Goal: Task Accomplishment & Management: Complete application form

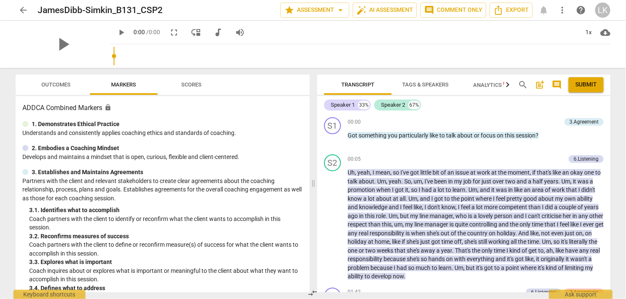
scroll to position [41, 0]
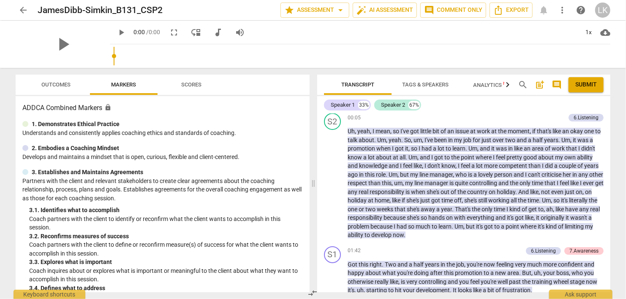
click at [264, 131] on p "Understands and consistently applies coaching ethics and standards of coaching." at bounding box center [162, 133] width 280 height 9
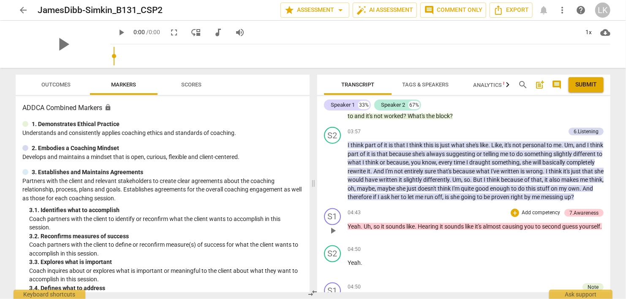
scroll to position [528, 0]
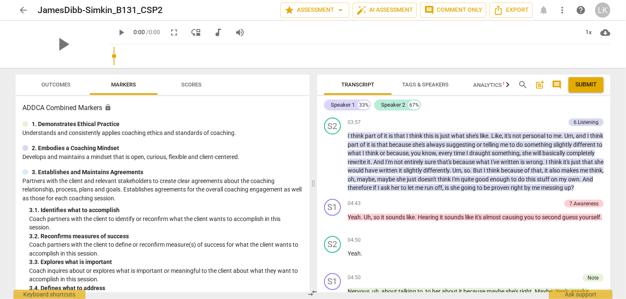
click at [68, 87] on span "Outcomes" at bounding box center [56, 84] width 29 height 6
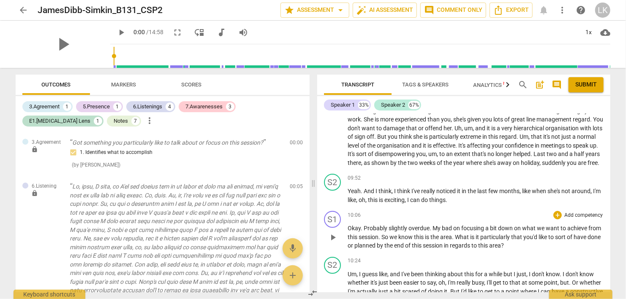
scroll to position [1452, 0]
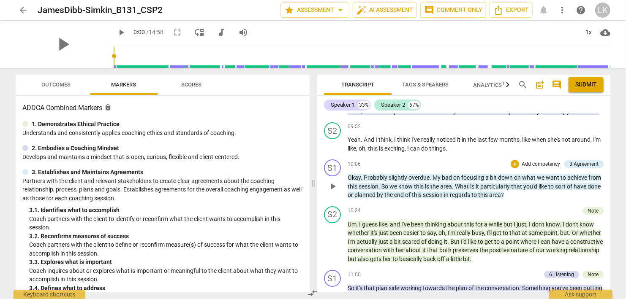
scroll to position [1507, 0]
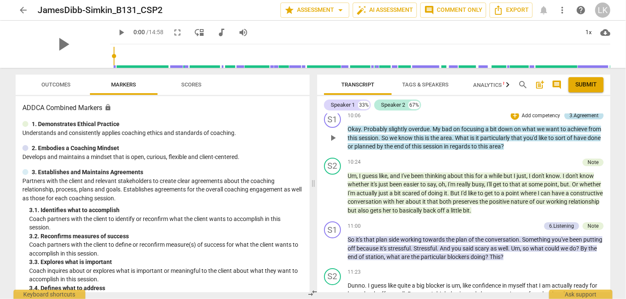
click at [589, 119] on div "3.Agreement" at bounding box center [583, 116] width 29 height 8
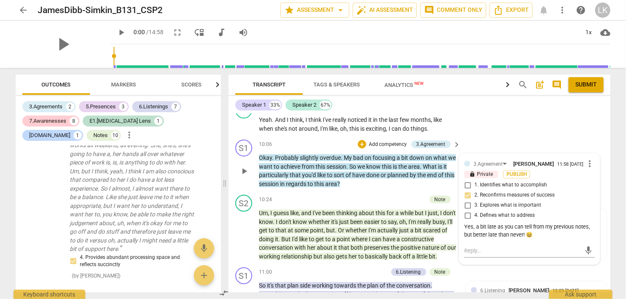
scroll to position [1944, 0]
click at [323, 140] on div "10:06 + Add competency 3.Agreement keyboard_arrow_right" at bounding box center [360, 144] width 203 height 9
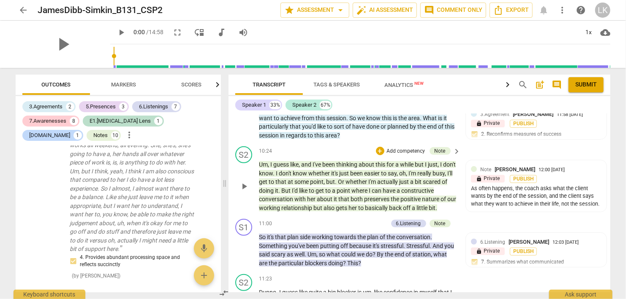
scroll to position [1636, 0]
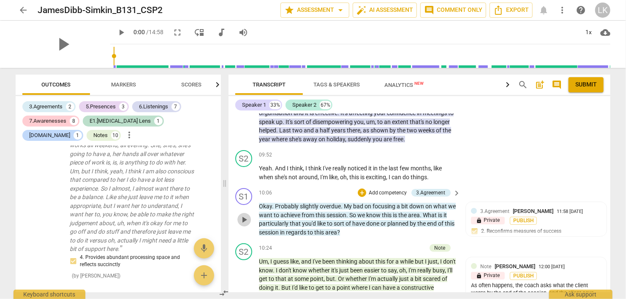
click at [244, 215] on span "play_arrow" at bounding box center [244, 220] width 10 height 10
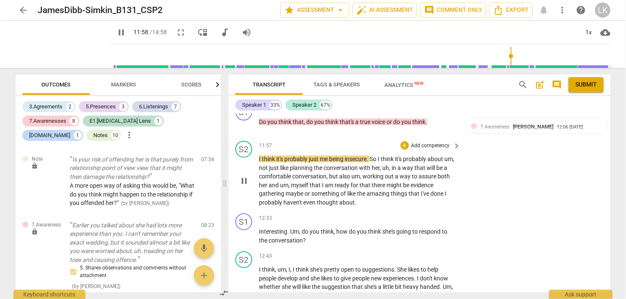
scroll to position [1928, 0]
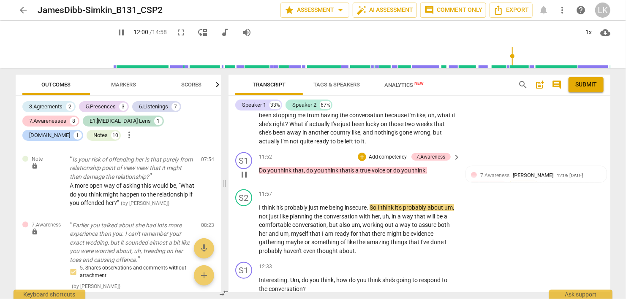
click at [247, 170] on span "pause" at bounding box center [244, 175] width 10 height 10
type input "721"
click at [367, 153] on div "+ Add competency" at bounding box center [382, 157] width 50 height 8
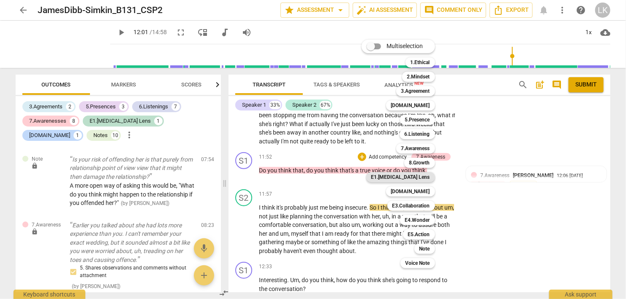
click at [411, 176] on b "E1.[MEDICAL_DATA] Lens" at bounding box center [400, 177] width 59 height 10
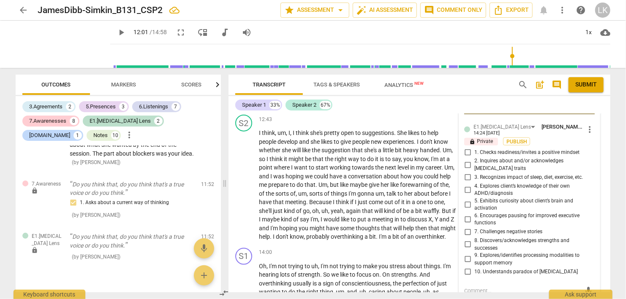
scroll to position [2123, 0]
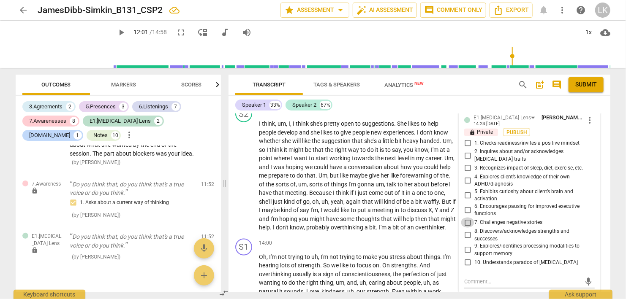
click at [469, 218] on input "7. Challenges negative stories" at bounding box center [467, 223] width 14 height 10
checkbox input "true"
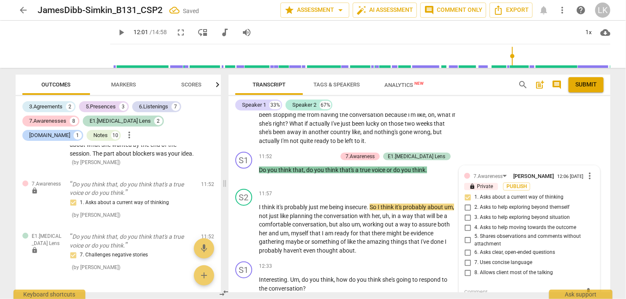
scroll to position [1928, 0]
click at [337, 154] on p "Add competency" at bounding box center [317, 158] width 40 height 8
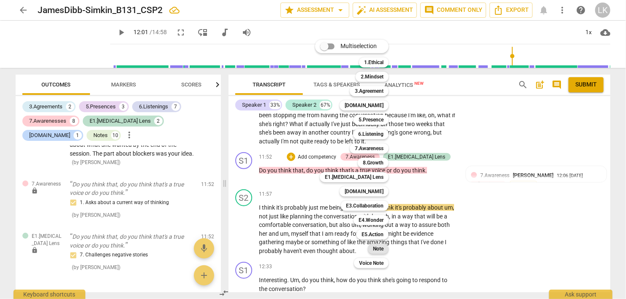
click at [373, 246] on div "Note" at bounding box center [378, 249] width 21 height 10
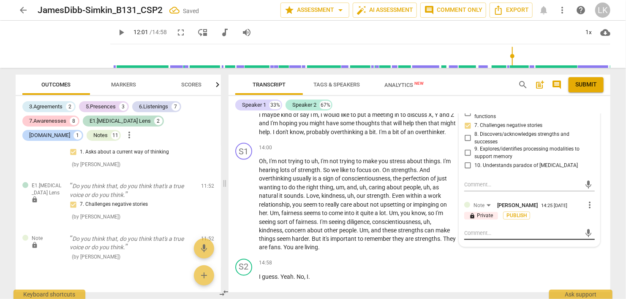
scroll to position [2255, 0]
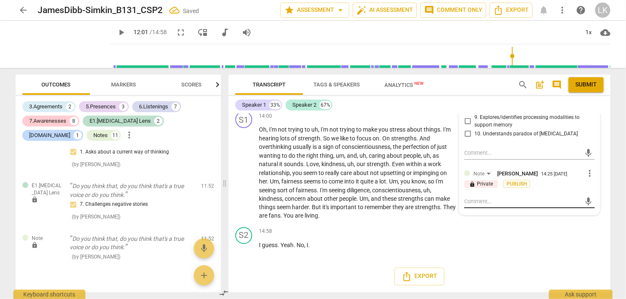
click at [536, 198] on textarea at bounding box center [522, 202] width 117 height 8
type textarea "G"
type textarea "Go"
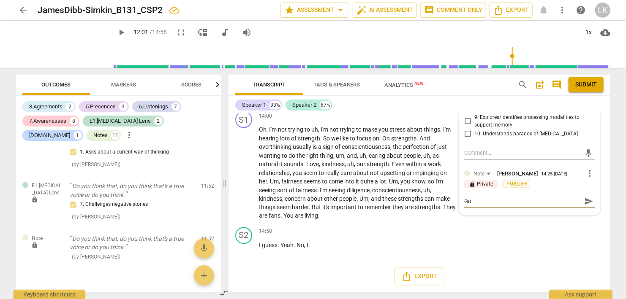
type textarea "Goo"
type textarea "Good"
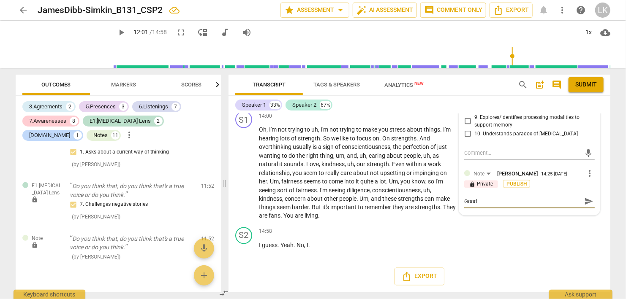
type textarea "Good"
type textarea "Good e"
type textarea "Good ex"
type textarea "Good exp"
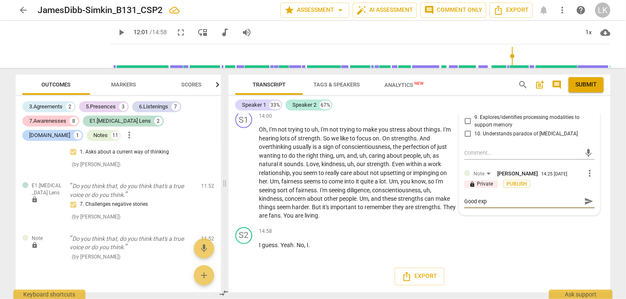
type textarea "Good expl"
type textarea "Good explo"
type textarea "Good explor"
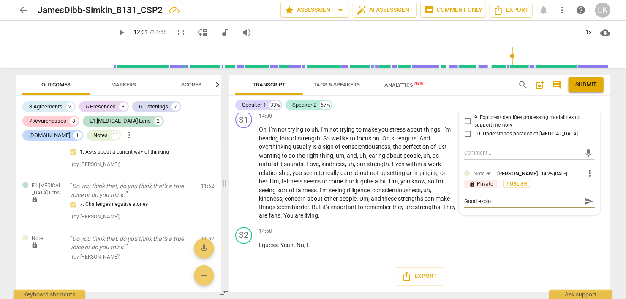
type textarea "Good explor"
type textarea "Good explora"
type textarea "Good explorat"
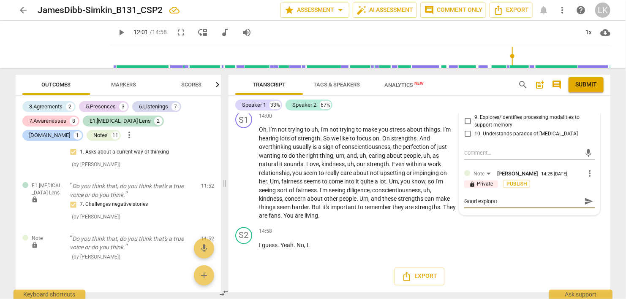
type textarea "Good explorati"
type textarea "Good exploratio"
type textarea "Good exploration"
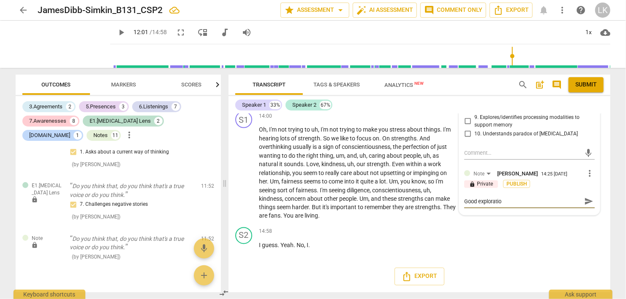
type textarea "Good exploration"
type textarea "Good exploration."
click at [587, 197] on span "send" at bounding box center [588, 201] width 9 height 9
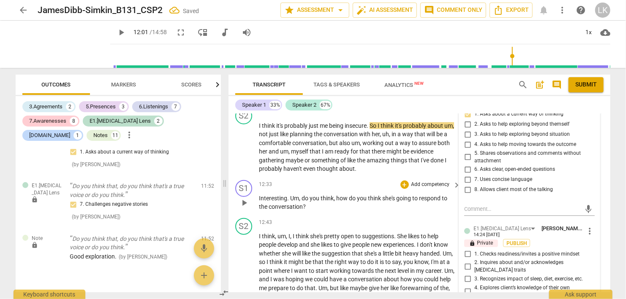
scroll to position [1963, 0]
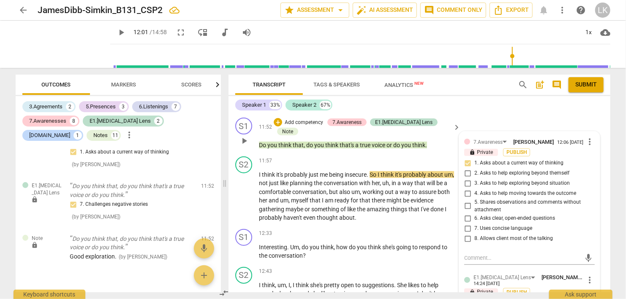
click at [324, 119] on p "Add competency" at bounding box center [304, 123] width 40 height 8
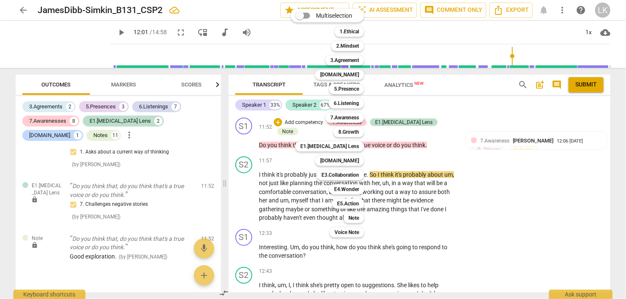
click at [547, 198] on div at bounding box center [313, 149] width 626 height 299
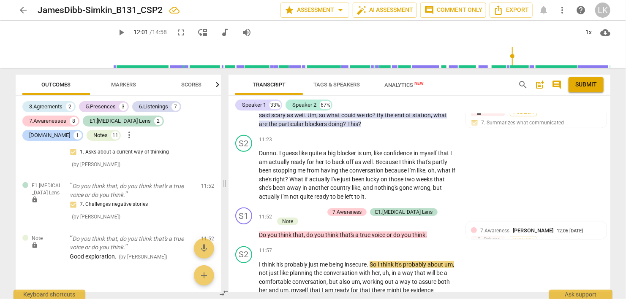
scroll to position [1866, 0]
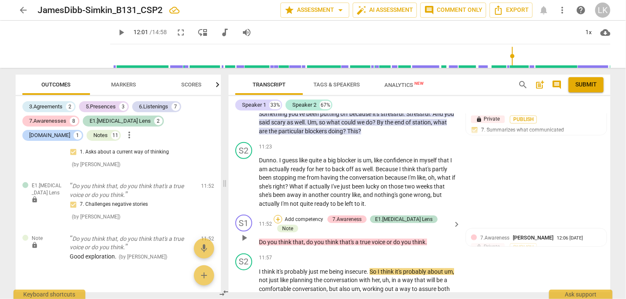
click at [282, 215] on div "+" at bounding box center [278, 219] width 8 height 8
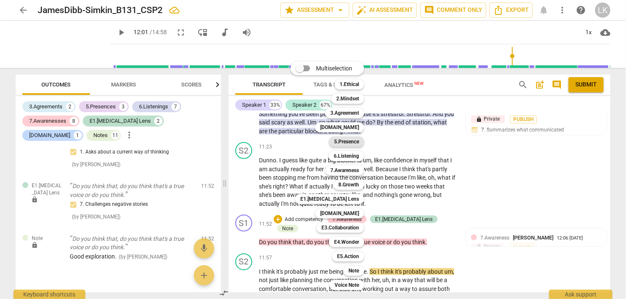
click at [345, 143] on b "5.Presence" at bounding box center [346, 142] width 25 height 10
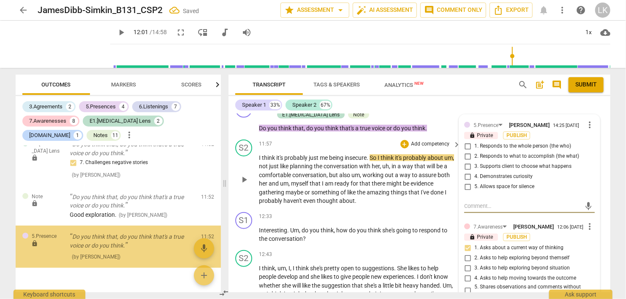
scroll to position [3340, 0]
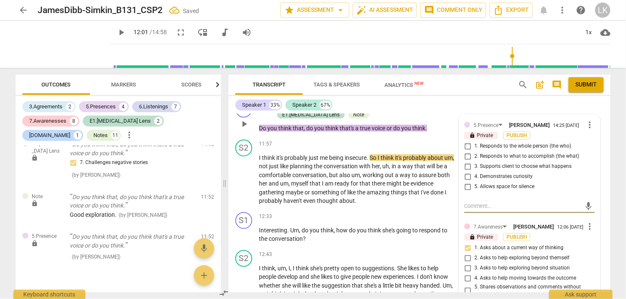
click at [469, 174] on input "4. Demonstrates curiosity" at bounding box center [467, 177] width 14 height 10
checkbox input "true"
click at [246, 177] on span "play_arrow" at bounding box center [244, 180] width 10 height 10
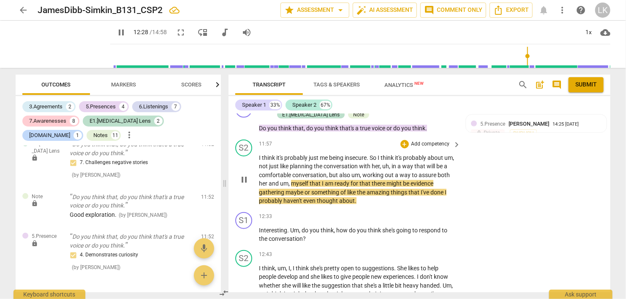
click at [246, 176] on span "pause" at bounding box center [244, 180] width 10 height 10
type input "749"
click at [403, 143] on div "+" at bounding box center [404, 144] width 8 height 8
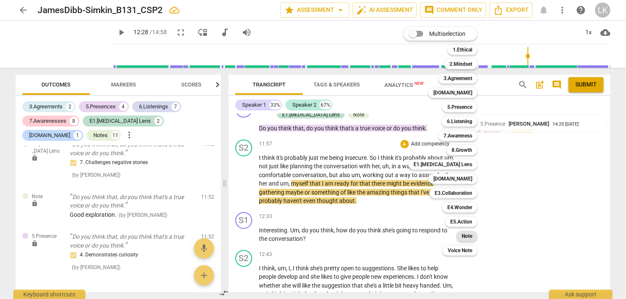
click at [462, 237] on div "Note" at bounding box center [466, 236] width 21 height 10
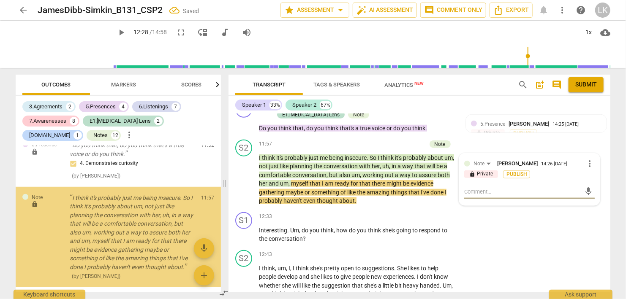
scroll to position [3432, 0]
type textarea "G"
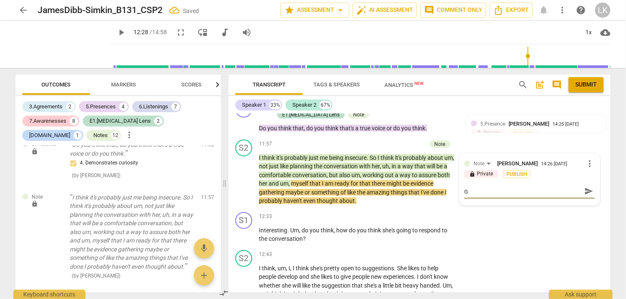
type textarea "Go"
type textarea "Goo"
type textarea "Good"
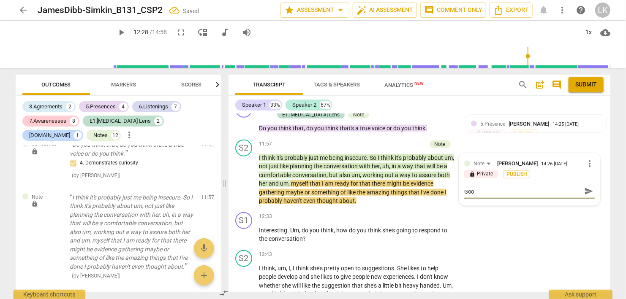
type textarea "Good"
type textarea "Good j"
type textarea "Good jo"
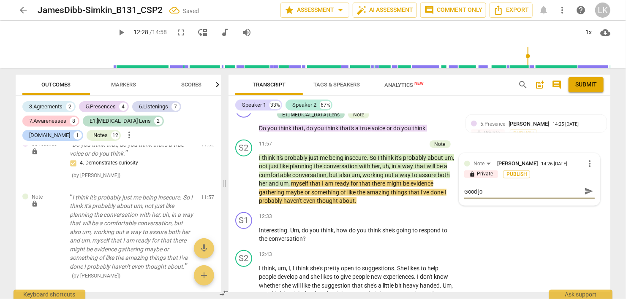
type textarea "Good jo"
type textarea "Good job"
type textarea "Good job b"
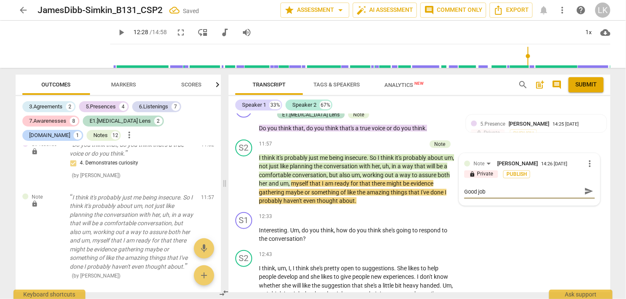
type textarea "Good job b"
type textarea "Good job ba"
type textarea "Good job bac"
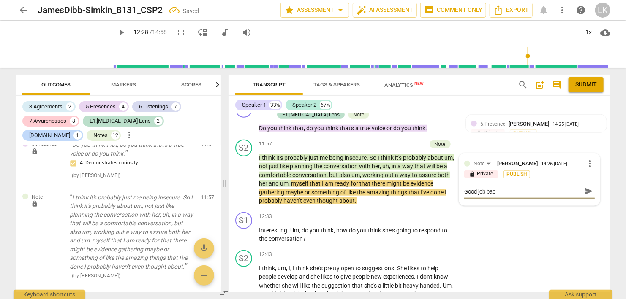
type textarea "Good job back"
type textarea "Good job backi"
type textarea "Good job backin"
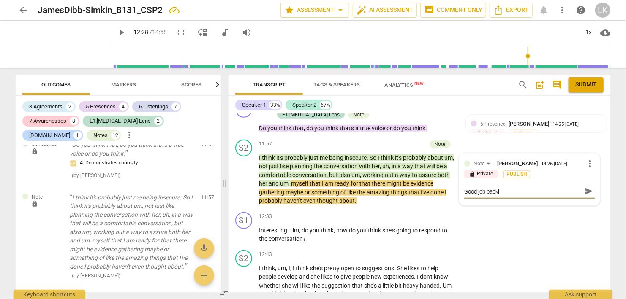
type textarea "Good job backin"
type textarea "Good job backing"
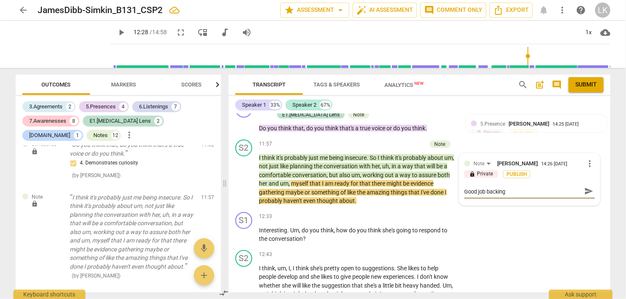
type textarea "Good job backing o"
type textarea "Good job backing of"
type textarea "Good job backing off"
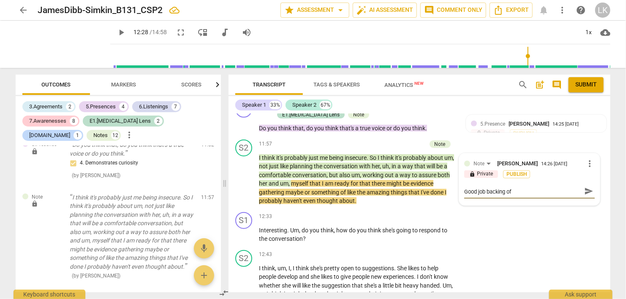
type textarea "Good job backing off"
type textarea "Good job backing off w"
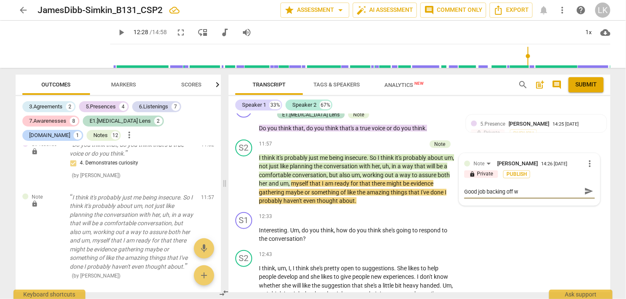
type textarea "Good job backing off wh"
type textarea "Good job backing off whe"
type textarea "Good job backing off when"
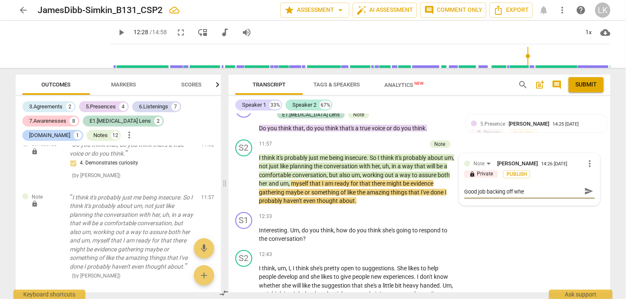
type textarea "Good job backing off when"
type textarea "Good job backing off when s"
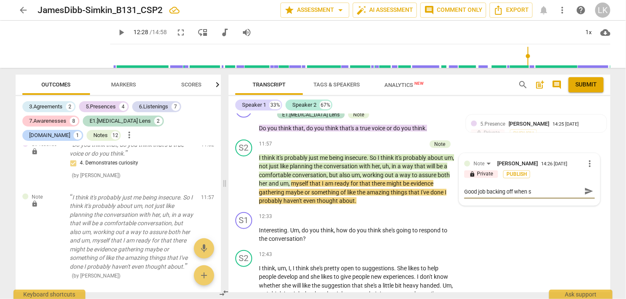
type textarea "Good job backing off when sh"
type textarea "Good job backing off when she"
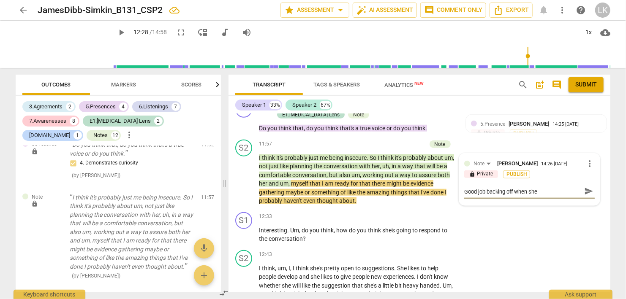
type textarea "Good job backing off when she"
type textarea "Good job backing off when she t"
type textarea "Good job backing off when she ta"
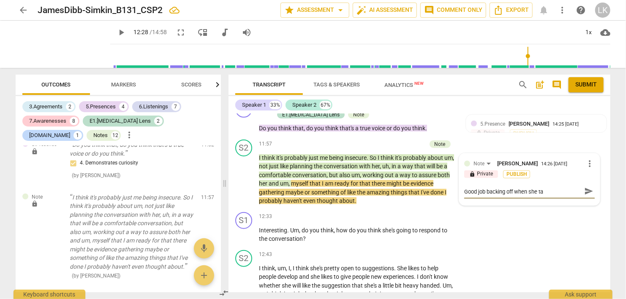
type textarea "Good job backing off when she tal"
type textarea "Good job backing off when she talk"
type textarea "Good job backing off when she talke"
type textarea "Good job backing off when she talked"
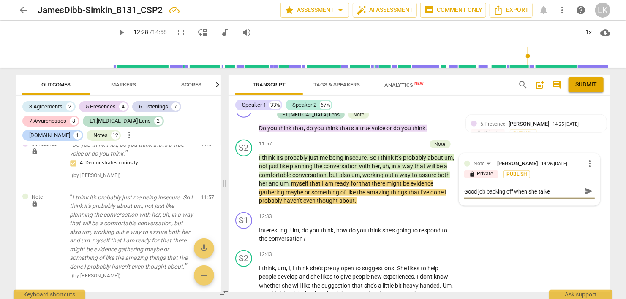
type textarea "Good job backing off when she talked"
type textarea "Good job backing off when she talked o"
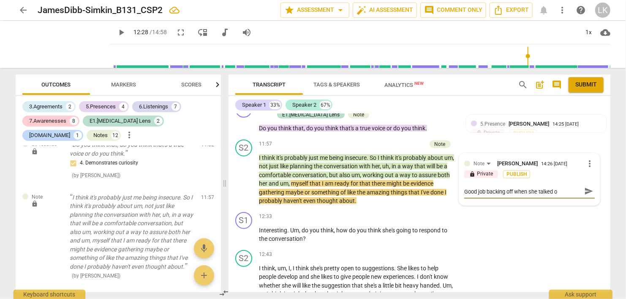
type textarea "Good job backing off when she talked ov"
type textarea "Good job backing off when she talked ove"
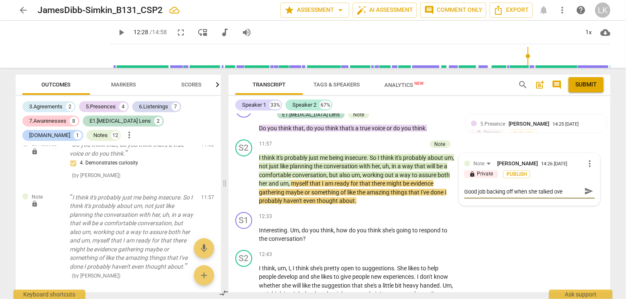
type textarea "Good job backing off when she talked ove"
type textarea "Good job backing off when she talked over"
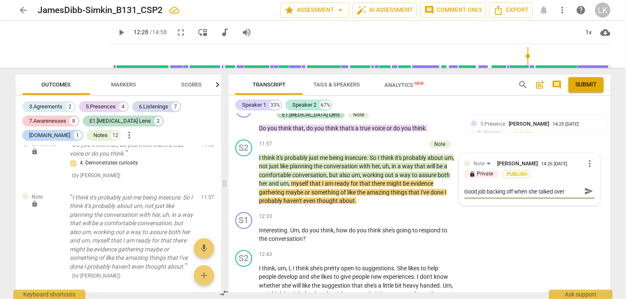
type textarea "Good job backing off when she talked over"
type textarea "Good job backing off when she talked over y"
type textarea "Good job backing off when she talked over yo"
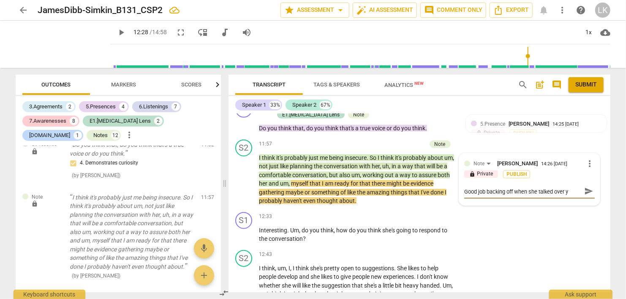
type textarea "Good job backing off when she talked over yo"
type textarea "Good job backing off when she talked over you"
type textarea "Good job backing off when she talked over you."
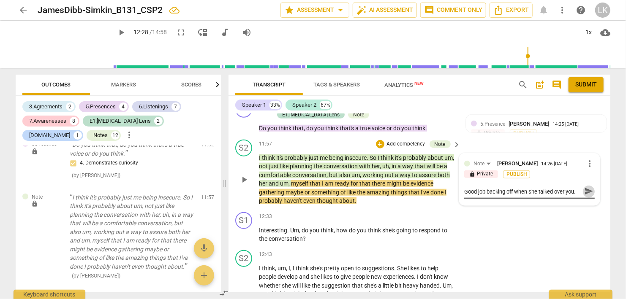
click at [587, 190] on span "send" at bounding box center [588, 191] width 9 height 9
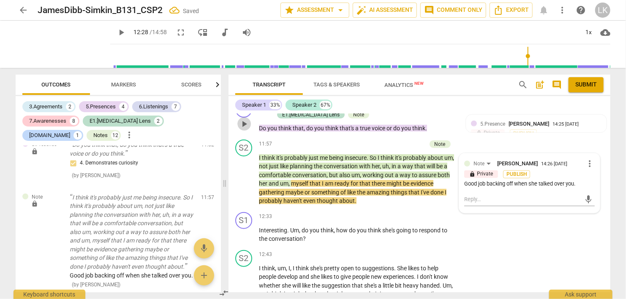
click at [246, 121] on span "play_arrow" at bounding box center [244, 124] width 10 height 10
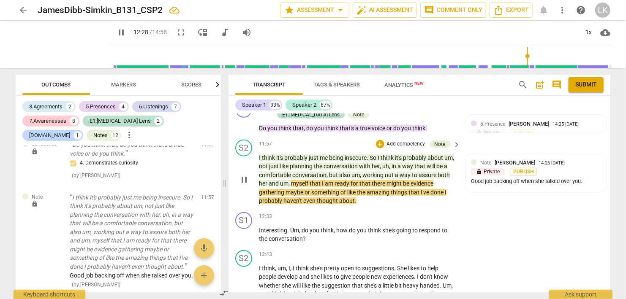
click at [243, 175] on span "pause" at bounding box center [244, 180] width 10 height 10
click at [243, 175] on span "play_arrow" at bounding box center [244, 180] width 10 height 10
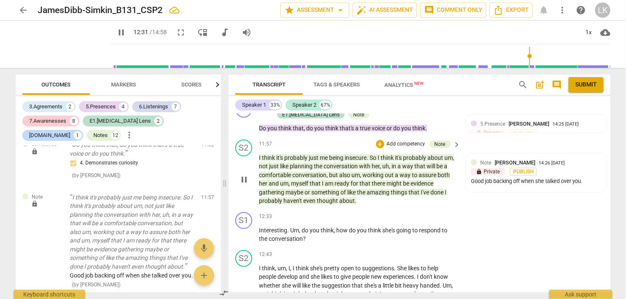
click at [243, 175] on span "pause" at bounding box center [244, 180] width 10 height 10
type input "752"
click at [404, 214] on div "+" at bounding box center [404, 217] width 8 height 8
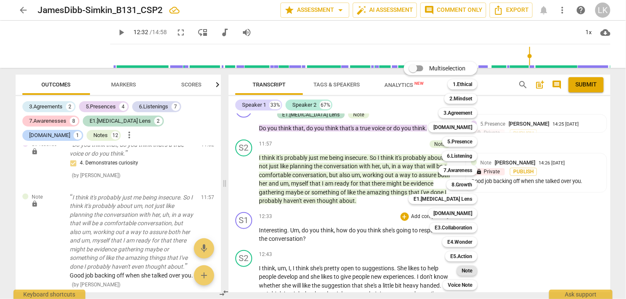
click at [466, 271] on b "Note" at bounding box center [466, 271] width 11 height 10
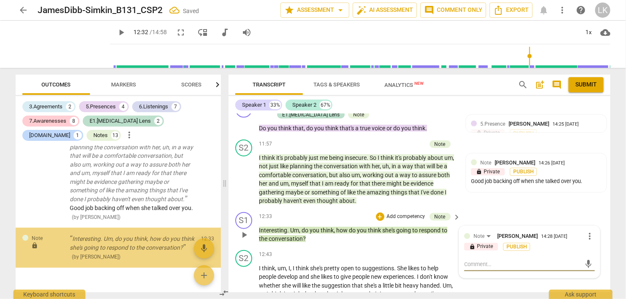
scroll to position [3500, 0]
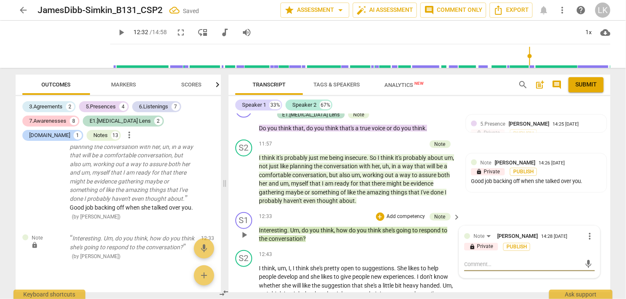
type textarea "L"
type textarea "Lo"
type textarea "Loo"
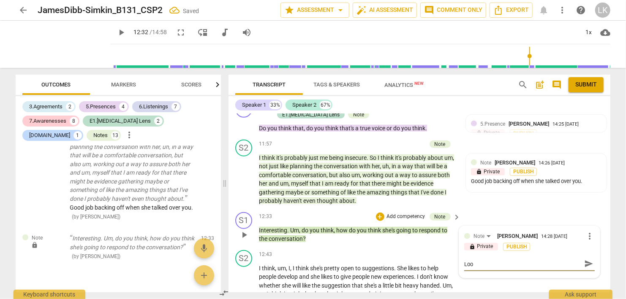
type textarea "Look"
type textarea "Look a"
type textarea "Look at"
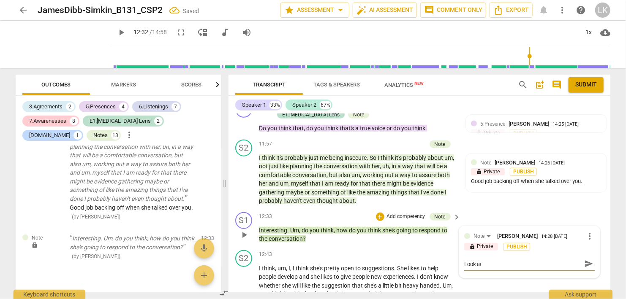
type textarea "Look at"
type textarea "Look at w"
type textarea "Look at wh"
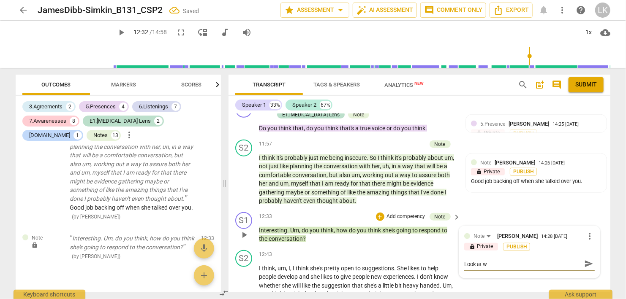
type textarea "Look at wh"
type textarea "Look at wha"
type textarea "Look at what"
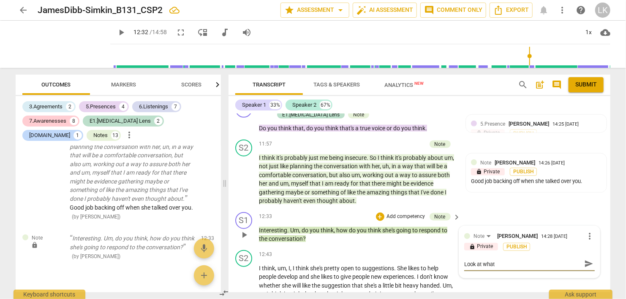
type textarea "Look at what"
type textarea "Look at what s"
type textarea "Look at what sh"
type textarea "Look at what she"
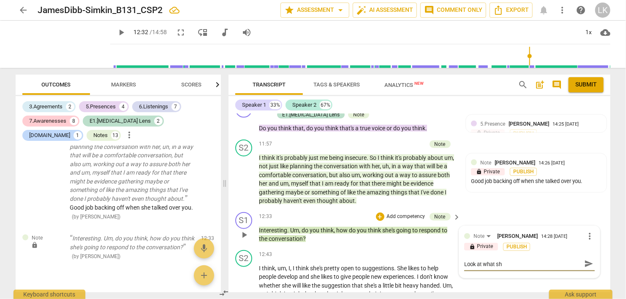
type textarea "Look at what she"
type textarea "Look at what she s"
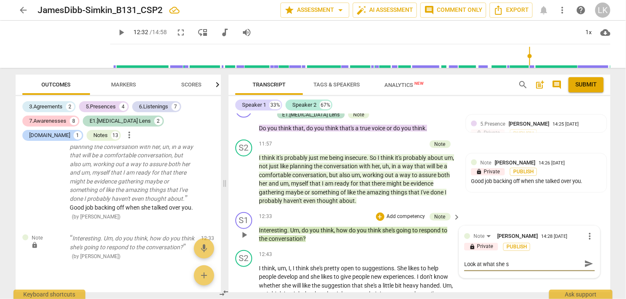
type textarea "Look at what she sa"
type textarea "Look at what she sai"
type textarea "Look at what she said"
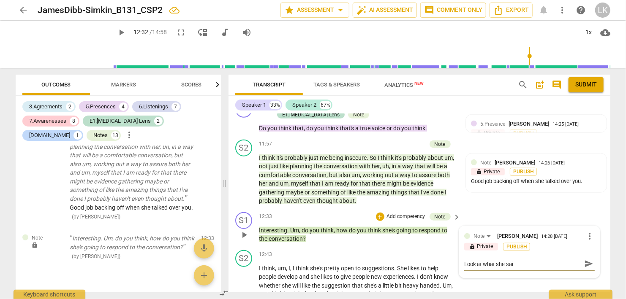
type textarea "Look at what she said"
type textarea "Look at what she said a"
type textarea "Look at what she said at"
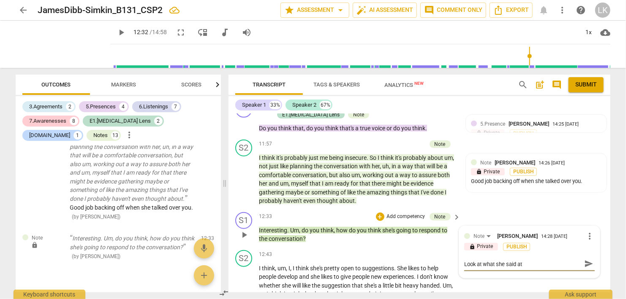
type textarea "Look at what she said at"
type textarea "Look at what she said at 1"
type textarea "Look at what she said at 11"
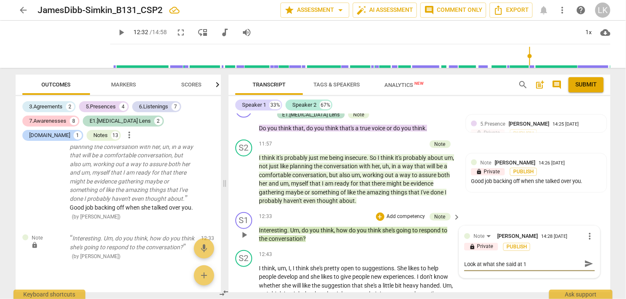
type textarea "Look at what she said at 11"
type textarea "Look at what she said at 11:"
type textarea "Look at what she said at 11:5"
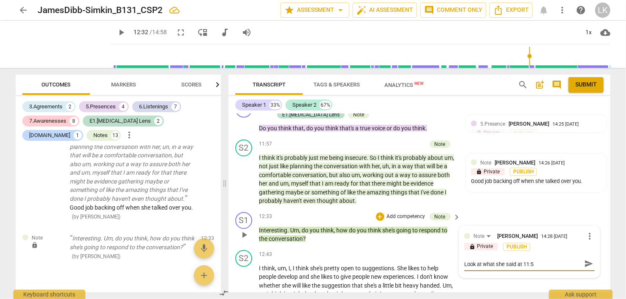
type textarea "Look at what she said at 11:57"
type textarea "Look at what she said at 11:57."
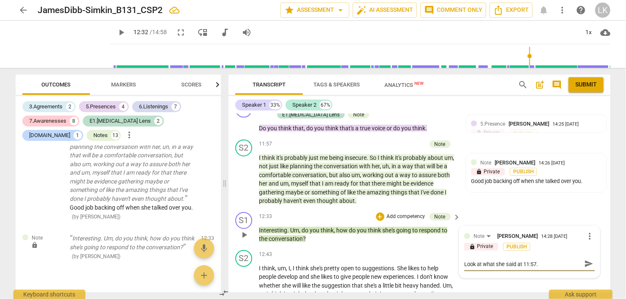
type textarea "Look at what she said at 11:57."
type textarea "Look at what she said at 11:57. I"
type textarea "Look at what she said at 11:57. It"
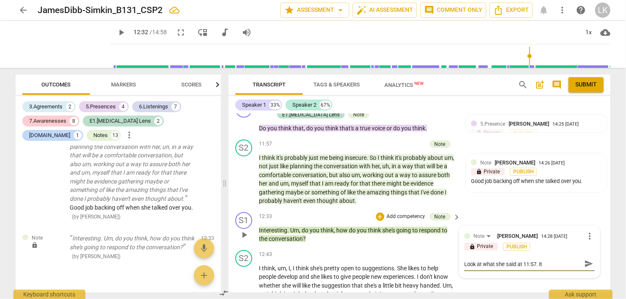
type textarea "Look at what she said at 11:57. It"
type textarea "Look at what she said at 11:57. It w"
type textarea "Look at what she said at 11:57. It wa"
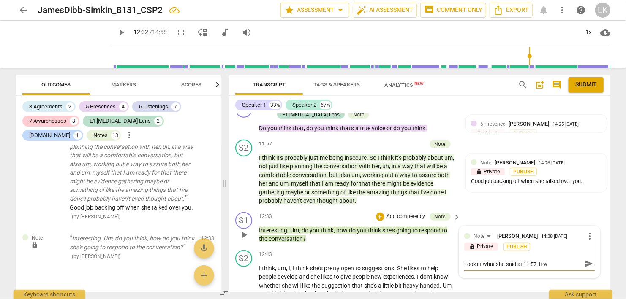
type textarea "Look at what she said at 11:57. It wa"
type textarea "Look at what she said at 11:57. It w"
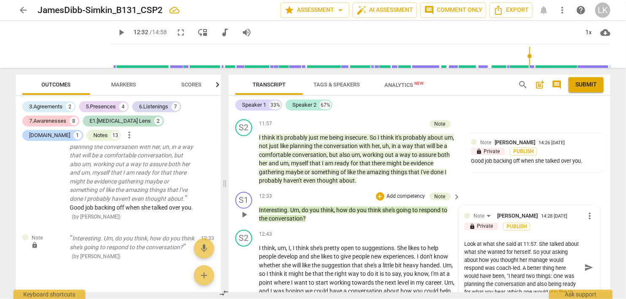
scroll to position [2000, 0]
click at [586, 265] on span "send" at bounding box center [588, 267] width 9 height 9
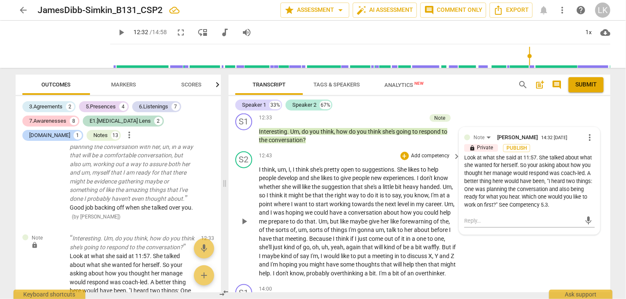
scroll to position [2098, 0]
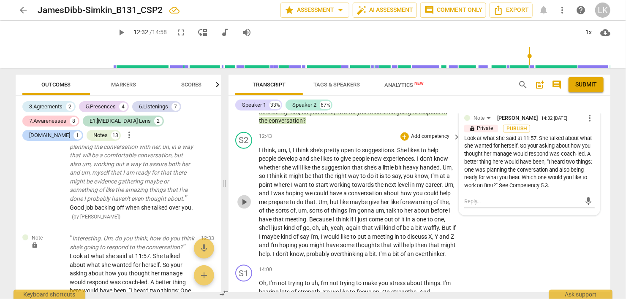
click at [245, 202] on span "play_arrow" at bounding box center [244, 202] width 10 height 10
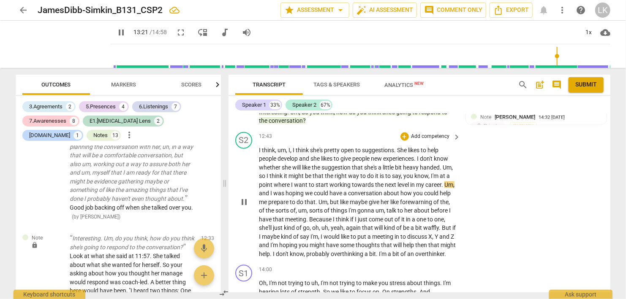
click at [245, 202] on span "pause" at bounding box center [244, 202] width 10 height 10
click at [406, 136] on div "+" at bounding box center [404, 137] width 8 height 8
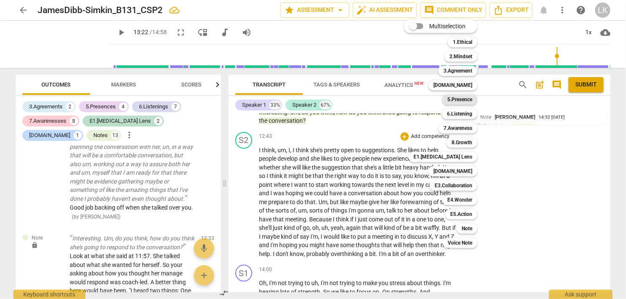
click at [453, 100] on b "5.Presence" at bounding box center [459, 100] width 25 height 10
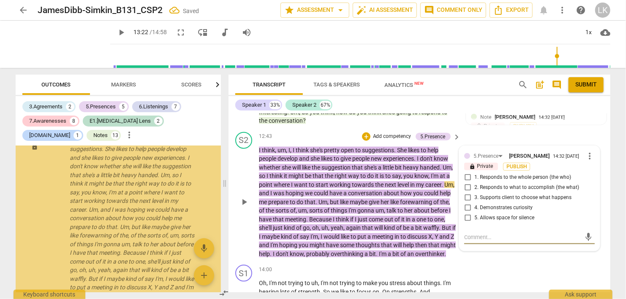
scroll to position [3708, 0]
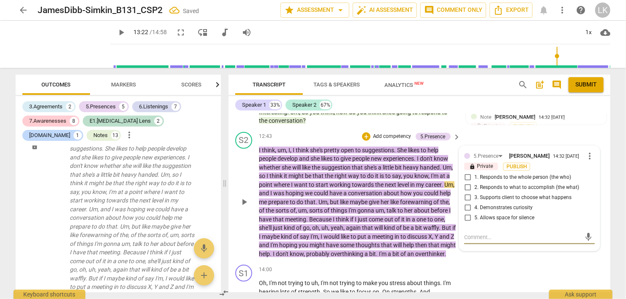
click at [466, 215] on input "5. Allows space for silence" at bounding box center [467, 218] width 14 height 10
click at [367, 133] on div "+" at bounding box center [366, 137] width 8 height 8
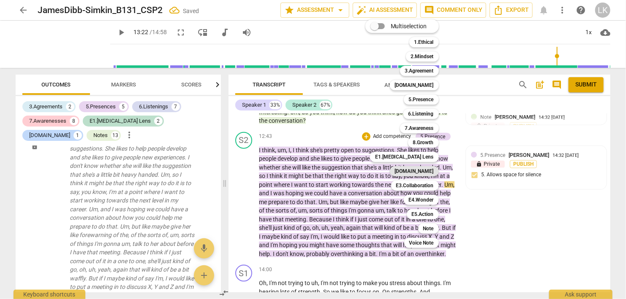
click at [412, 170] on div "[DOMAIN_NAME]" at bounding box center [414, 171] width 49 height 10
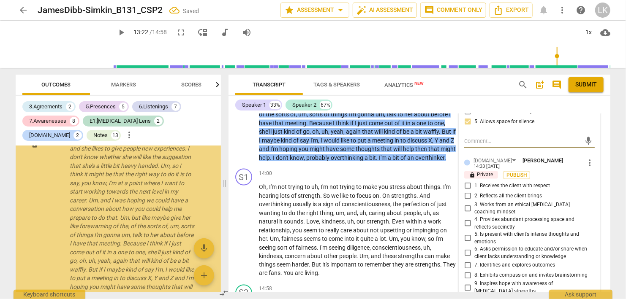
scroll to position [2195, 0]
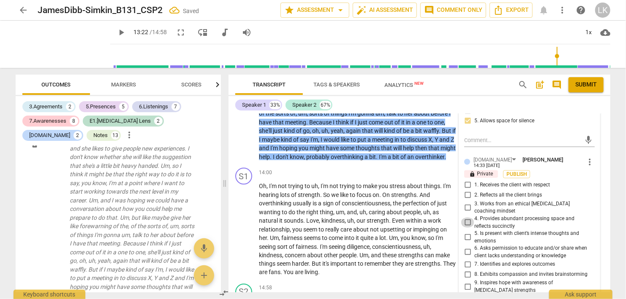
click at [468, 218] on input "4. Provides abundant processing space and reflects succinctly" at bounding box center [467, 223] width 14 height 10
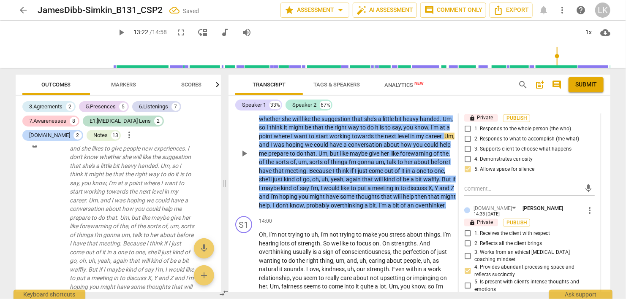
scroll to position [2098, 0]
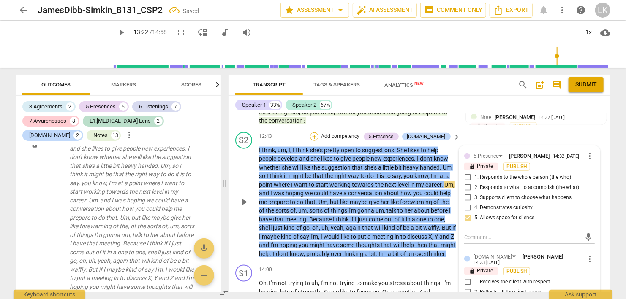
click at [318, 133] on div "+" at bounding box center [314, 137] width 8 height 8
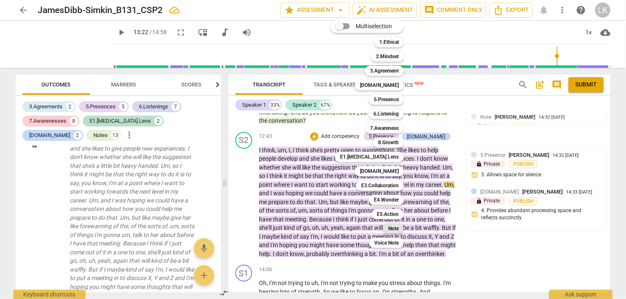
click at [393, 226] on b "Note" at bounding box center [393, 229] width 11 height 10
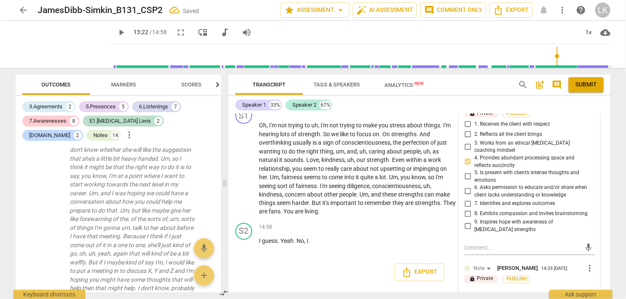
scroll to position [2258, 0]
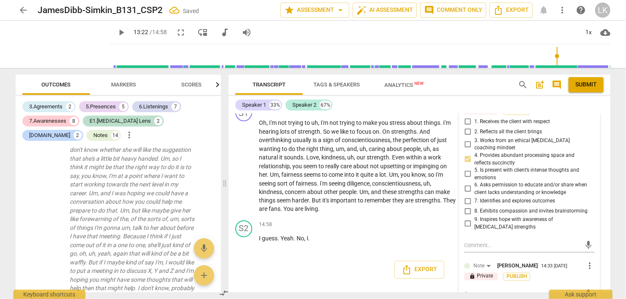
click at [506, 290] on textarea at bounding box center [522, 294] width 117 height 8
paste textarea "👍"
click at [584, 289] on span "send" at bounding box center [588, 294] width 12 height 10
click at [116, 33] on span "play_arrow" at bounding box center [121, 32] width 10 height 10
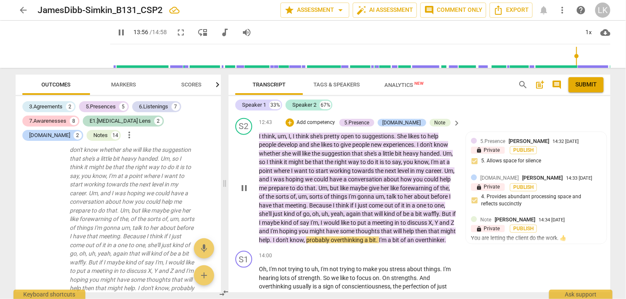
scroll to position [2110, 0]
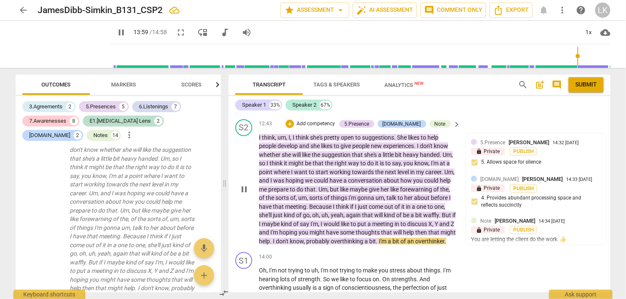
click at [246, 189] on span "pause" at bounding box center [244, 189] width 10 height 10
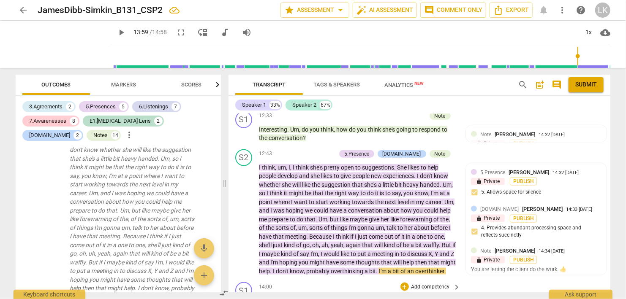
scroll to position [2062, 0]
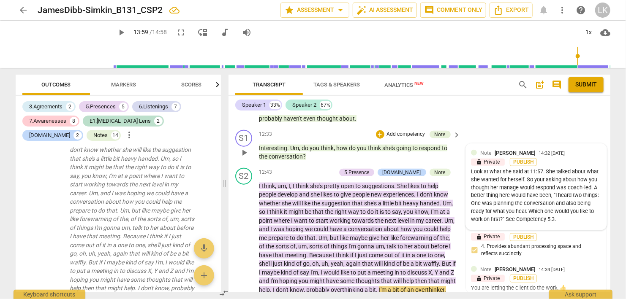
click at [581, 151] on div "Note [PERSON_NAME] 14:32 [DATE]" at bounding box center [540, 153] width 121 height 8
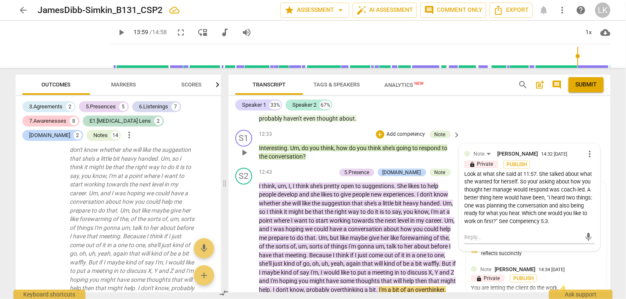
click at [588, 151] on span "more_vert" at bounding box center [589, 154] width 10 height 10
click at [595, 151] on li "Edit" at bounding box center [598, 151] width 29 height 16
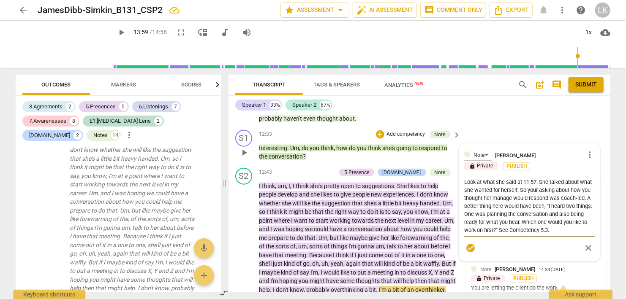
click at [556, 224] on textarea "Look at what she said at 11:57. She talked about what she wanted for herself. S…" at bounding box center [529, 206] width 130 height 56
click at [586, 255] on span "close" at bounding box center [588, 256] width 10 height 10
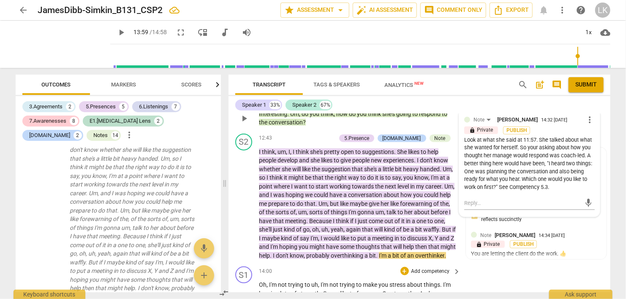
scroll to position [2110, 0]
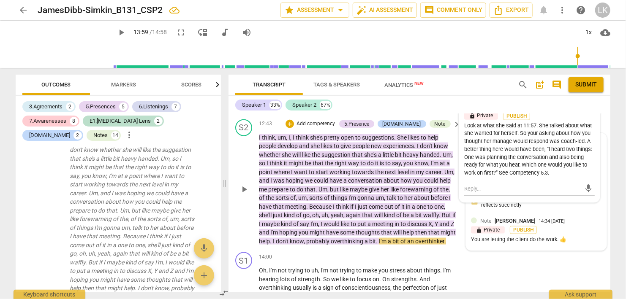
click at [582, 230] on div "lock Private Publish" at bounding box center [536, 230] width 130 height 8
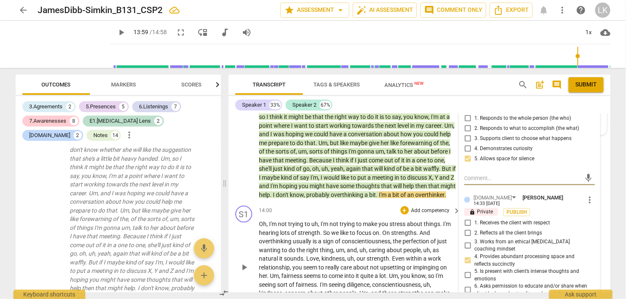
scroll to position [2159, 0]
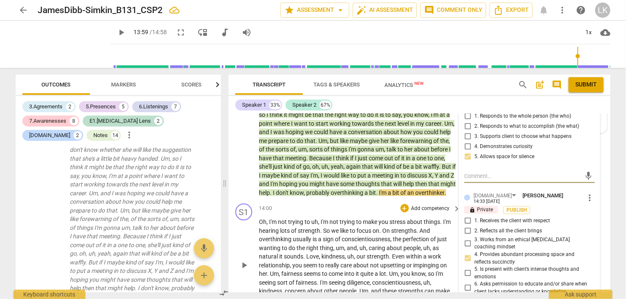
click at [244, 270] on span "play_arrow" at bounding box center [244, 265] width 10 height 10
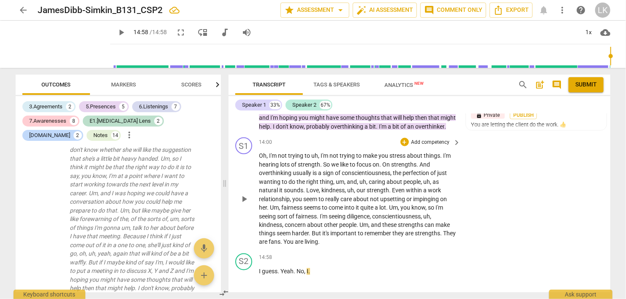
scroll to position [2207, 0]
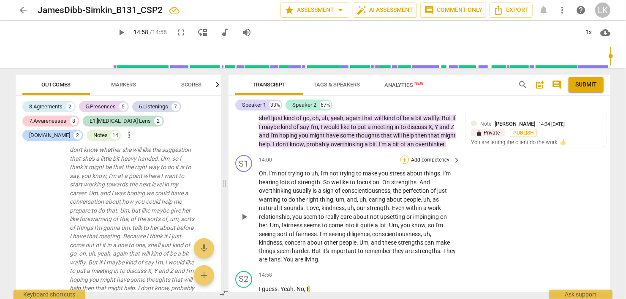
click at [404, 164] on div "+" at bounding box center [404, 160] width 8 height 8
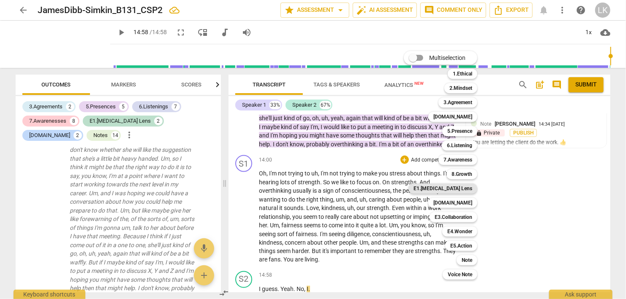
click at [456, 188] on b "E1.[MEDICAL_DATA] Lens" at bounding box center [442, 189] width 59 height 10
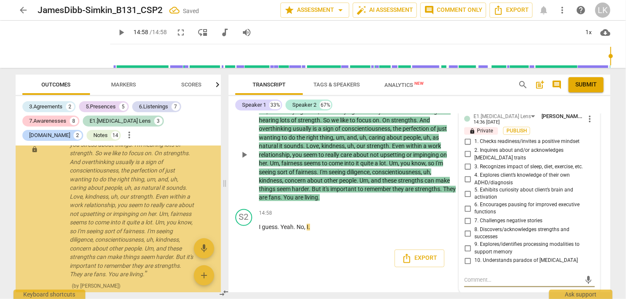
scroll to position [4364, 0]
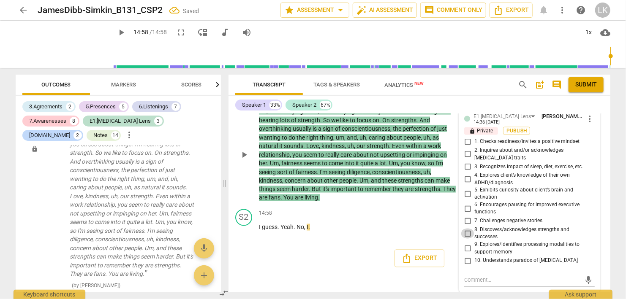
click at [467, 230] on input "8. Discovers/acknowledges strengths and successes" at bounding box center [467, 234] width 14 height 10
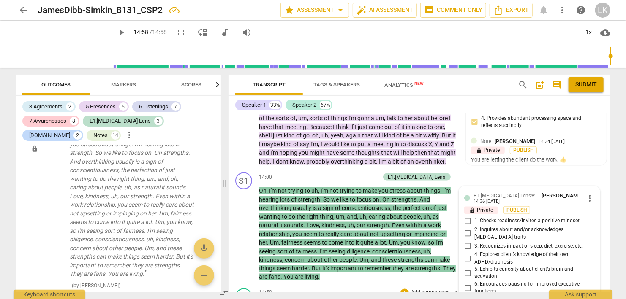
scroll to position [2172, 0]
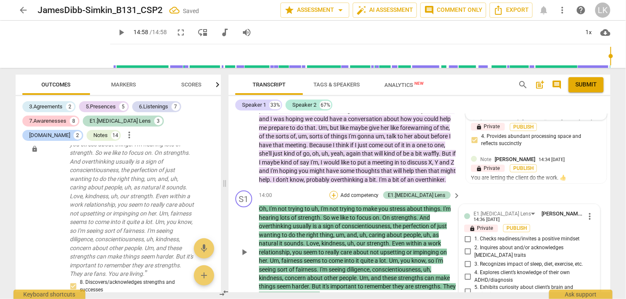
click at [338, 200] on div "+" at bounding box center [333, 195] width 8 height 8
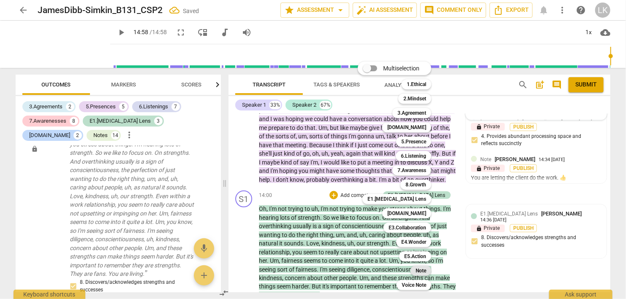
click at [420, 271] on b "Note" at bounding box center [420, 271] width 11 height 10
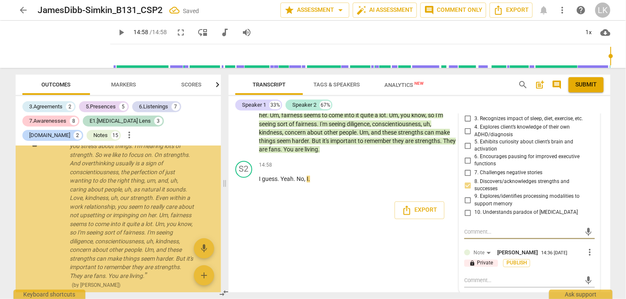
scroll to position [4550, 0]
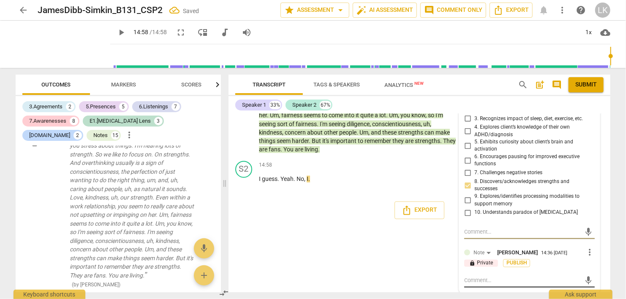
click at [472, 280] on textarea at bounding box center [522, 281] width 117 height 8
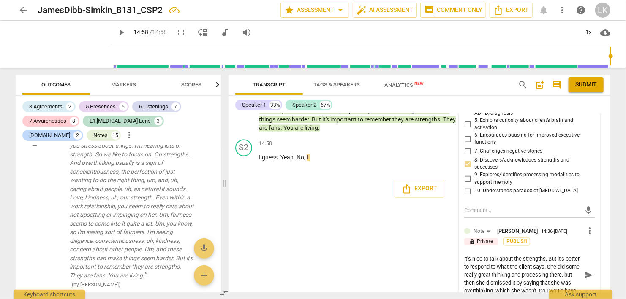
scroll to position [2340, 0]
drag, startPoint x: 472, startPoint y: 281, endPoint x: 465, endPoint y: 299, distance: 19.4
click at [469, 295] on textarea "It's nice to talk about the strengths. But it's better to respond to what the c…" at bounding box center [522, 275] width 117 height 40
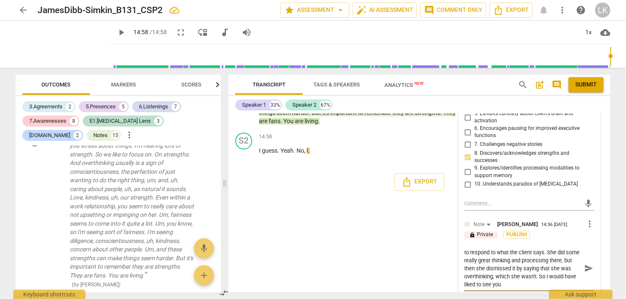
click at [519, 282] on textarea "It's nice to talk about the strengths. But it's better to respond to what the c…" at bounding box center [522, 269] width 117 height 40
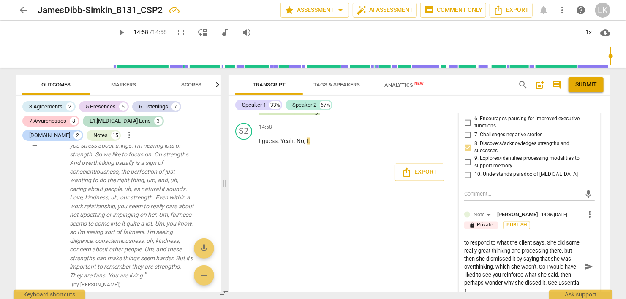
scroll to position [2356, 0]
click at [590, 264] on span "send" at bounding box center [588, 266] width 9 height 9
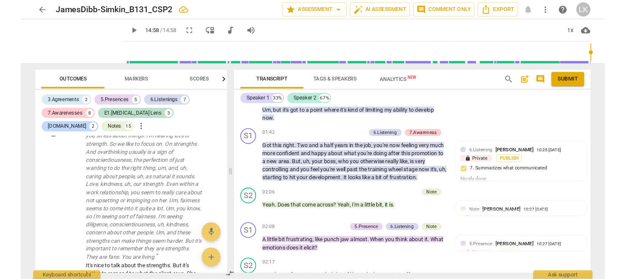
scroll to position [0, 0]
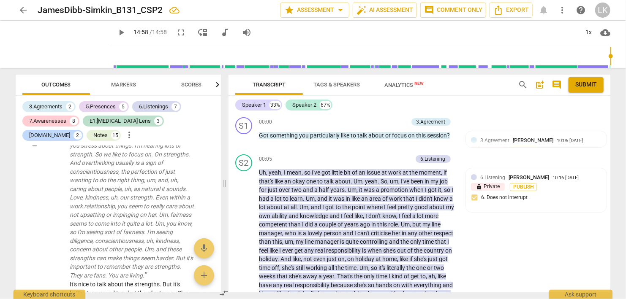
click at [539, 82] on span "post_add" at bounding box center [539, 85] width 10 height 10
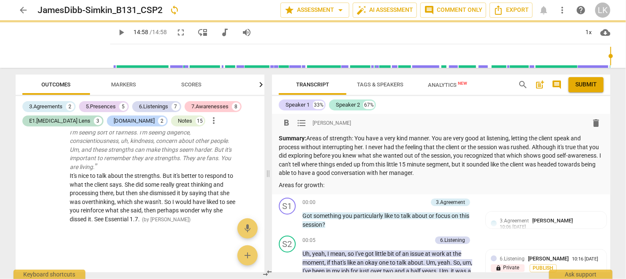
scroll to position [3210, 0]
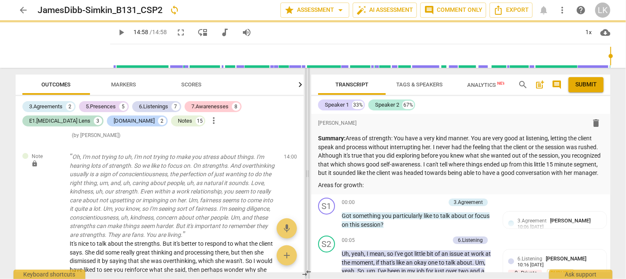
drag, startPoint x: 226, startPoint y: 169, endPoint x: 309, endPoint y: 172, distance: 82.8
click at [309, 172] on span at bounding box center [307, 173] width 5 height 211
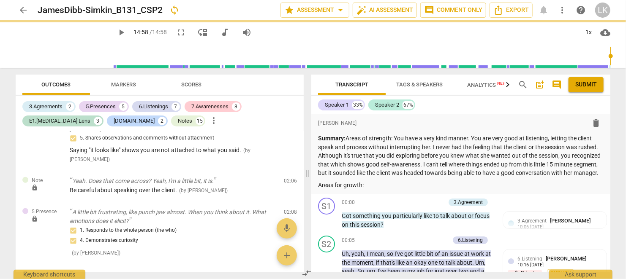
scroll to position [340, 0]
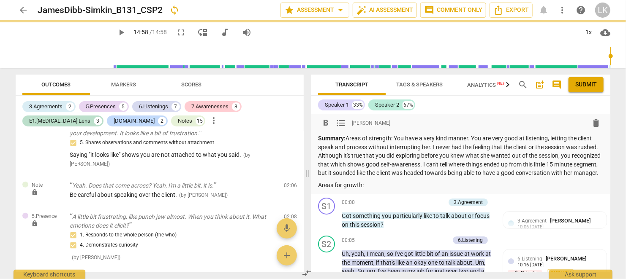
click at [421, 163] on p "Summary: Areas of strength: You have a very kind manner. You are very good at l…" at bounding box center [460, 155] width 285 height 43
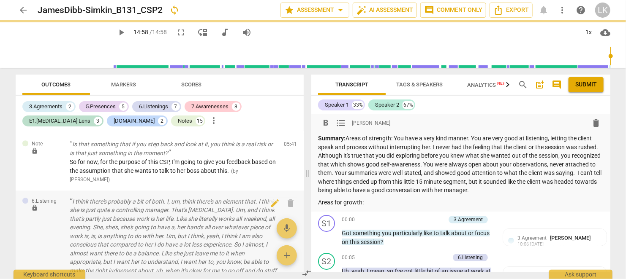
scroll to position [1167, 0]
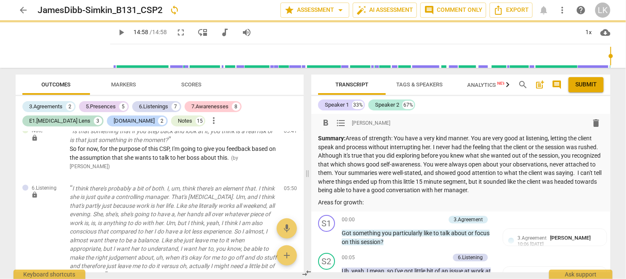
click at [380, 204] on p "Areas for growth:" at bounding box center [460, 202] width 285 height 9
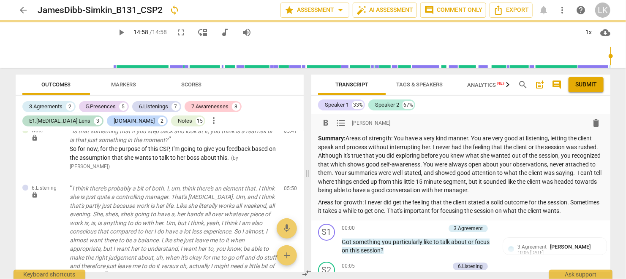
click at [397, 141] on p "Summary: Areas of strength: You have a very kind manner. You are very good at l…" at bounding box center [460, 164] width 285 height 61
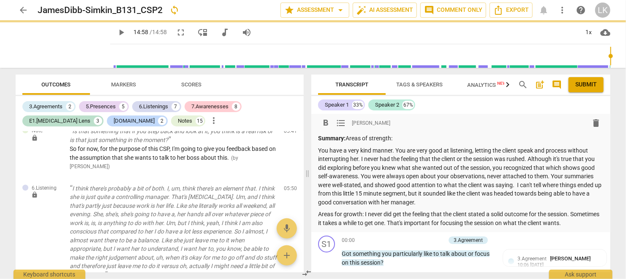
click at [529, 159] on p "You have a very kind manner. You are very good at listening, letting the client…" at bounding box center [460, 176] width 285 height 61
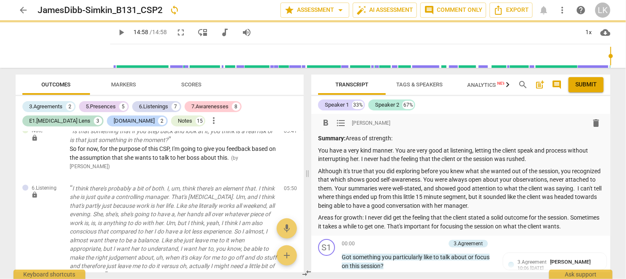
click at [423, 181] on p "Although it's true that you did exploring before you knew what she wanted out o…" at bounding box center [460, 188] width 285 height 43
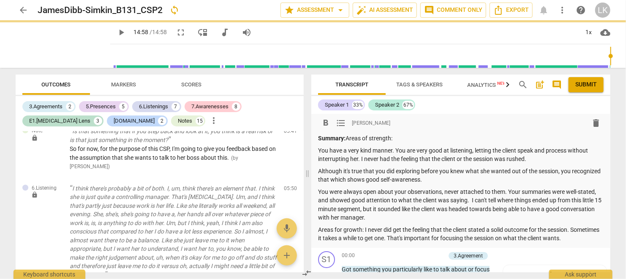
click at [470, 199] on p "You were always open about your observations, never attached to them. Your summ…" at bounding box center [460, 205] width 285 height 35
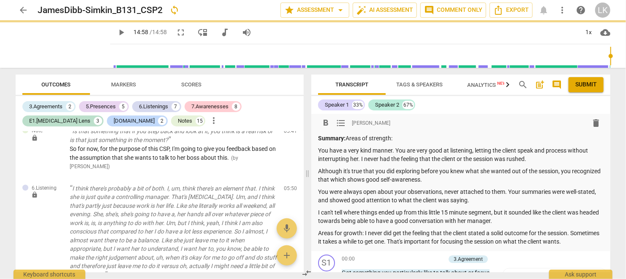
scroll to position [49, 0]
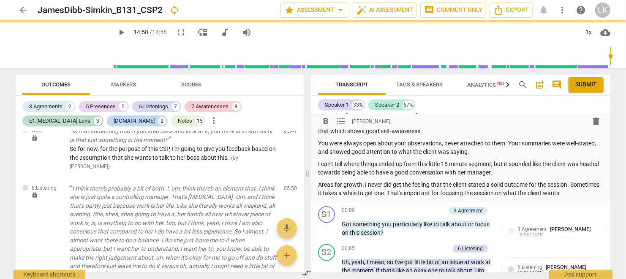
click at [364, 184] on p "Areas for growth: I never did get the feeling that the client stated a solid ou…" at bounding box center [460, 189] width 285 height 17
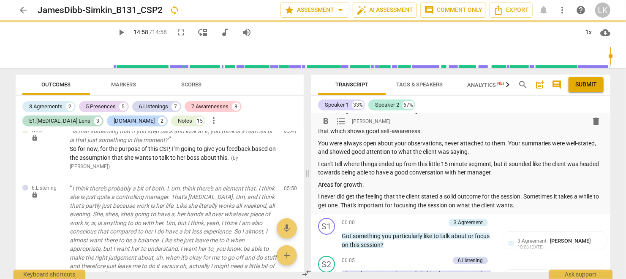
click at [531, 205] on p "I never did get the feeling that the client stated a solid outcome for the sess…" at bounding box center [460, 200] width 285 height 17
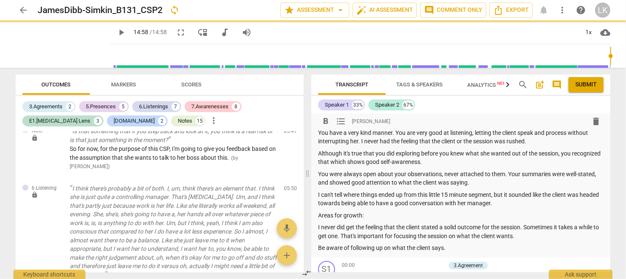
scroll to position [0, 0]
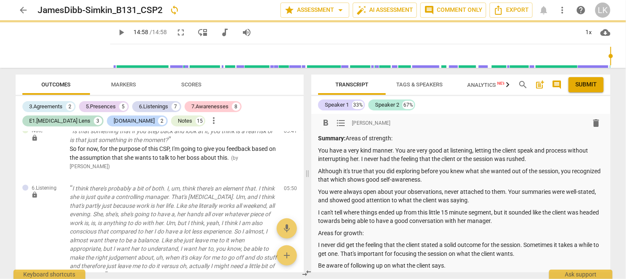
click at [472, 201] on p "You were always open about your observations, never attached to them. Your summ…" at bounding box center [460, 196] width 285 height 17
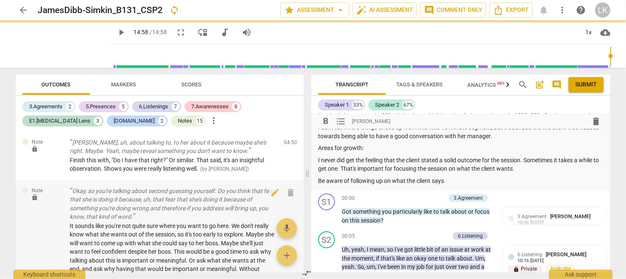
scroll to position [924, 0]
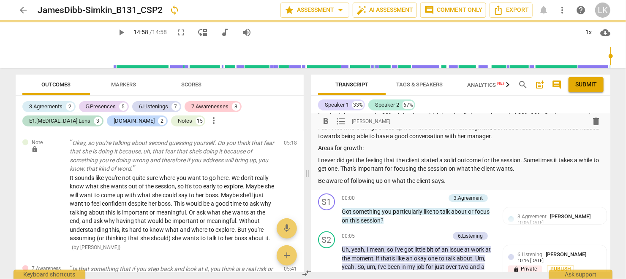
drag, startPoint x: 454, startPoint y: 179, endPoint x: 454, endPoint y: 183, distance: 4.7
click at [454, 183] on p "Be aware of following up on what the client says." at bounding box center [460, 181] width 285 height 9
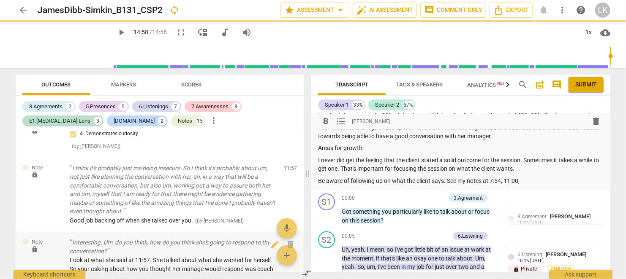
scroll to position [2480, 0]
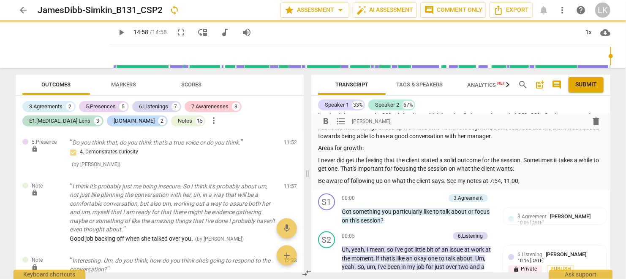
click at [538, 181] on p "Be aware of following up on what the client says. See my notes at 7:54, 11:00," at bounding box center [460, 181] width 285 height 9
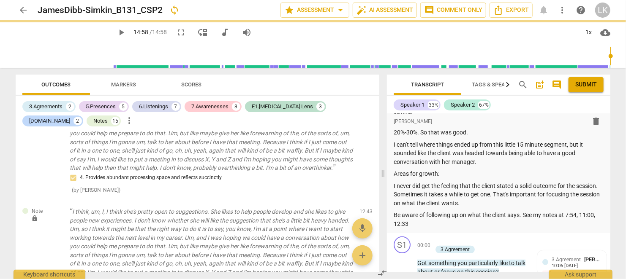
scroll to position [2405, 0]
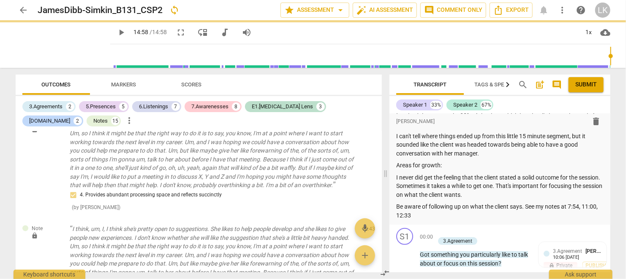
drag, startPoint x: 308, startPoint y: 176, endPoint x: 386, endPoint y: 180, distance: 78.2
click at [386, 180] on span at bounding box center [385, 173] width 5 height 211
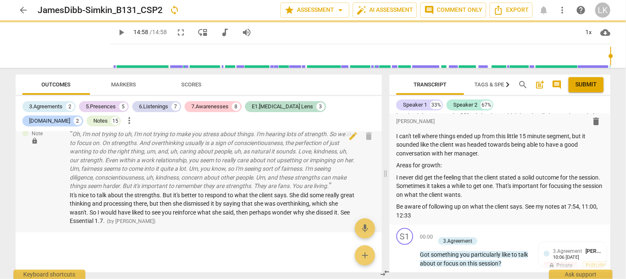
scroll to position [2648, 0]
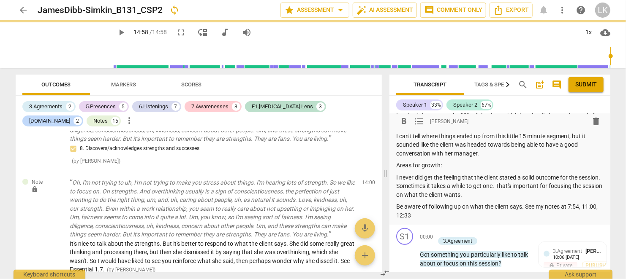
click at [411, 217] on p "Be aware of following up on what the client says. See my notes at 7:54, 11:00, …" at bounding box center [499, 211] width 207 height 17
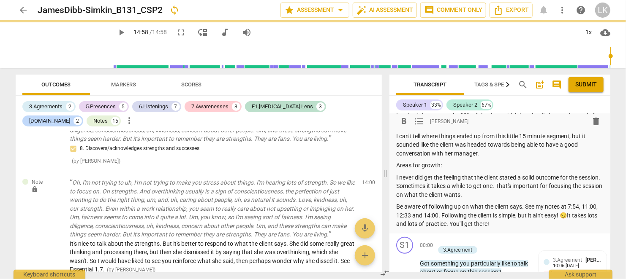
click at [506, 227] on p "Be aware of following up on what the client says. See my notes at 7:54, 11:00, …" at bounding box center [499, 216] width 207 height 26
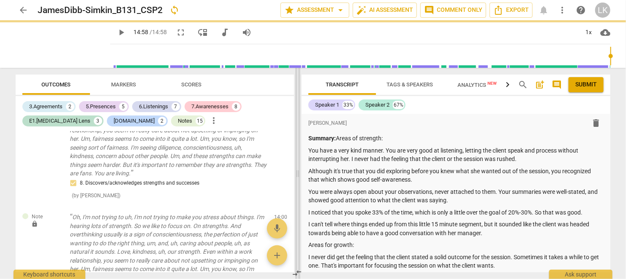
scroll to position [3202, 0]
drag, startPoint x: 384, startPoint y: 175, endPoint x: 296, endPoint y: 174, distance: 87.8
click at [296, 174] on span at bounding box center [297, 173] width 5 height 211
click at [318, 180] on p "Although it's true that you did exploring before you knew what she wanted out o…" at bounding box center [455, 175] width 295 height 17
click at [359, 227] on p "I can't tell where things ended up from this little 15 minute segment, but it s…" at bounding box center [455, 228] width 295 height 17
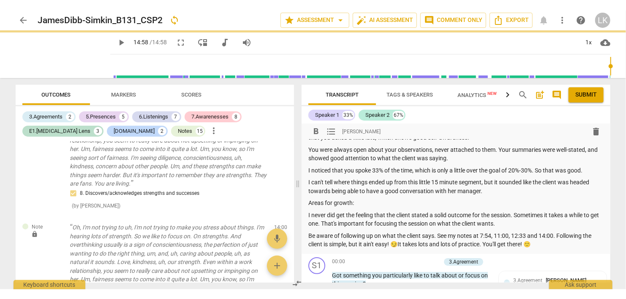
scroll to position [49, 0]
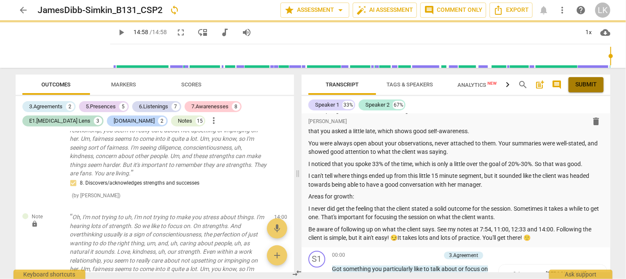
click at [590, 82] on span "Submit" at bounding box center [586, 85] width 22 height 8
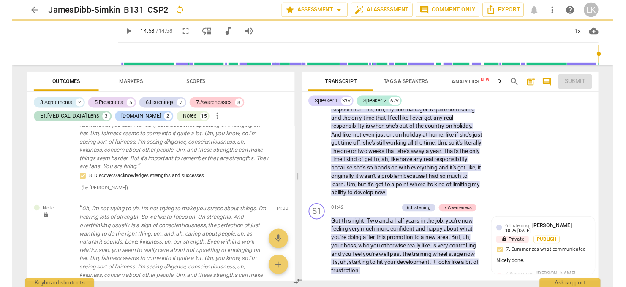
scroll to position [0, 0]
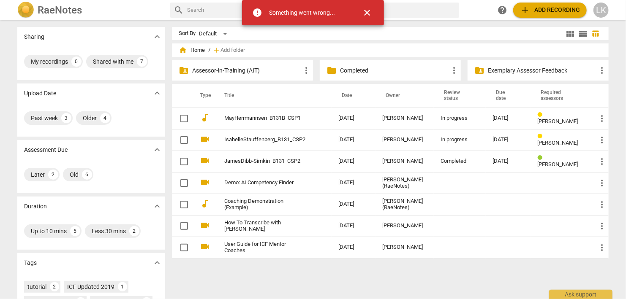
click at [364, 16] on span "close" at bounding box center [367, 13] width 10 height 10
click at [366, 16] on span "close" at bounding box center [367, 13] width 10 height 10
click at [370, 13] on span "close" at bounding box center [367, 13] width 10 height 10
click at [371, 11] on span "close" at bounding box center [367, 13] width 10 height 10
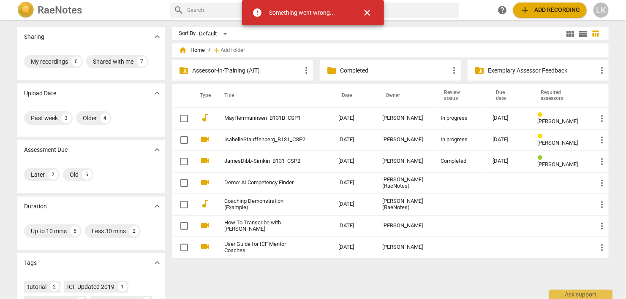
click at [363, 14] on span "close" at bounding box center [367, 13] width 10 height 10
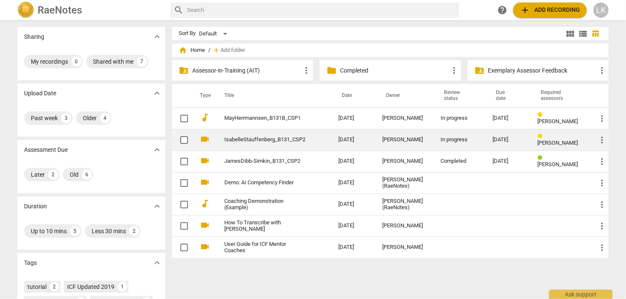
click at [274, 143] on link "IsabelleStauffenberg_B131_CSP2" at bounding box center [266, 140] width 84 height 6
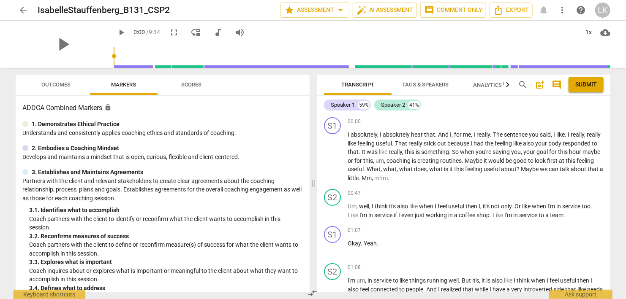
click at [28, 9] on span "arrow_back" at bounding box center [23, 10] width 10 height 10
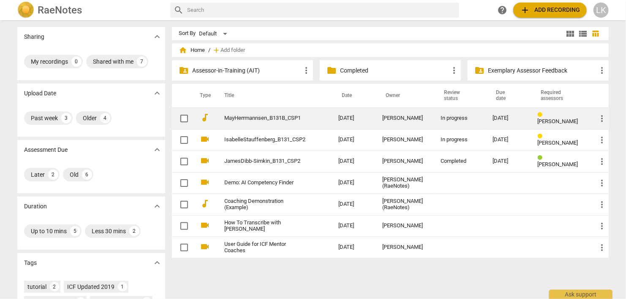
click at [264, 116] on link "MayHerrmannsen_B131B_CSP1" at bounding box center [266, 118] width 84 height 6
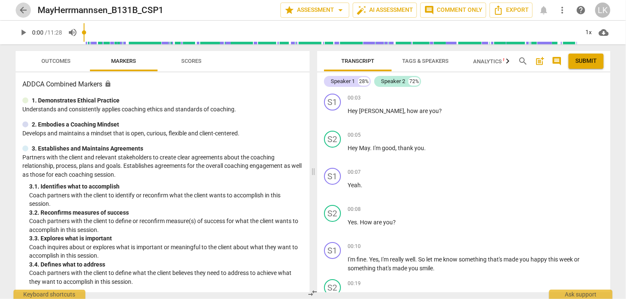
click at [26, 12] on span "arrow_back" at bounding box center [23, 10] width 10 height 10
